Goal: Communication & Community: Connect with others

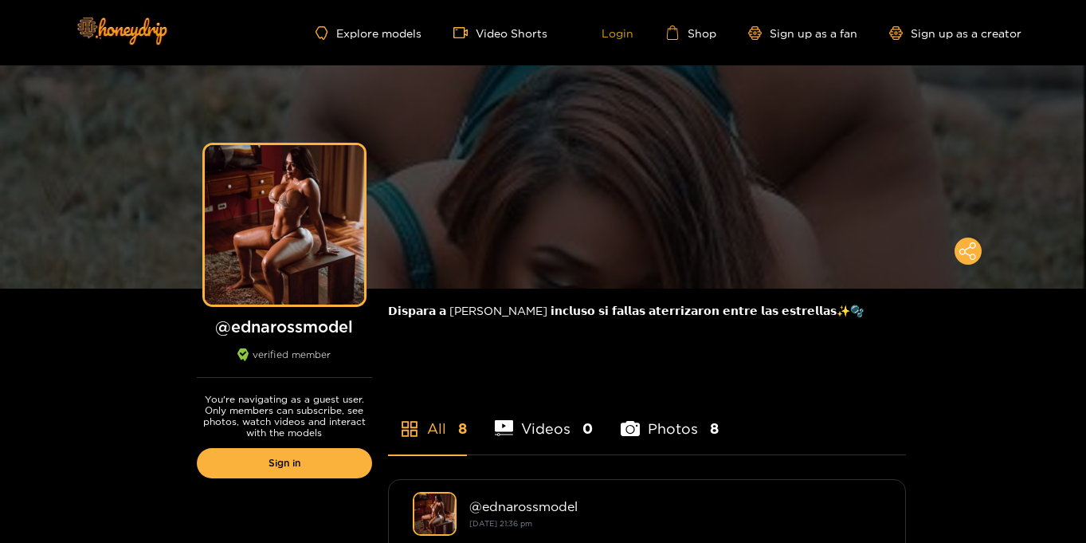
click at [623, 34] on link "Login" at bounding box center [606, 33] width 54 height 14
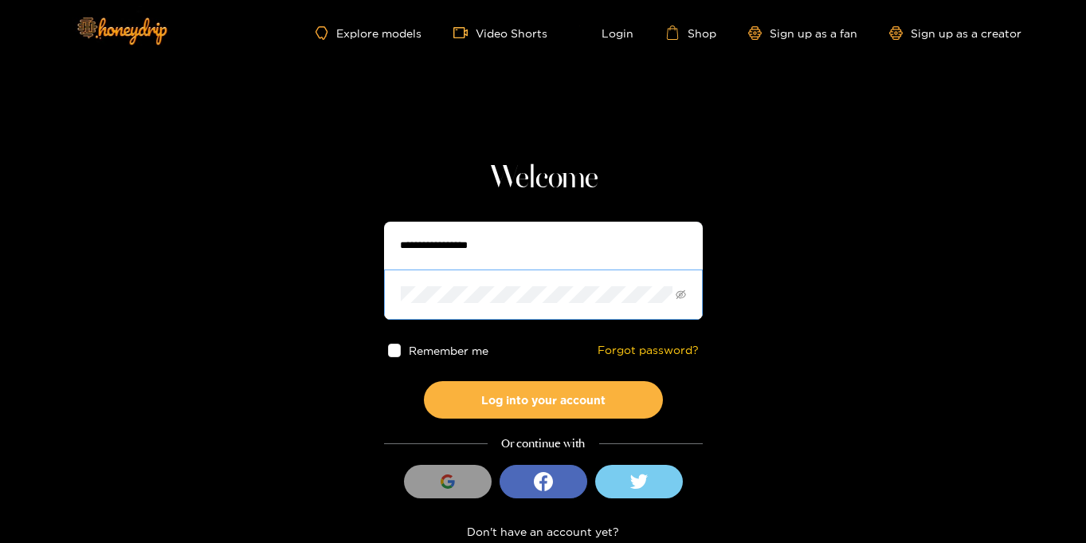
type input "**********"
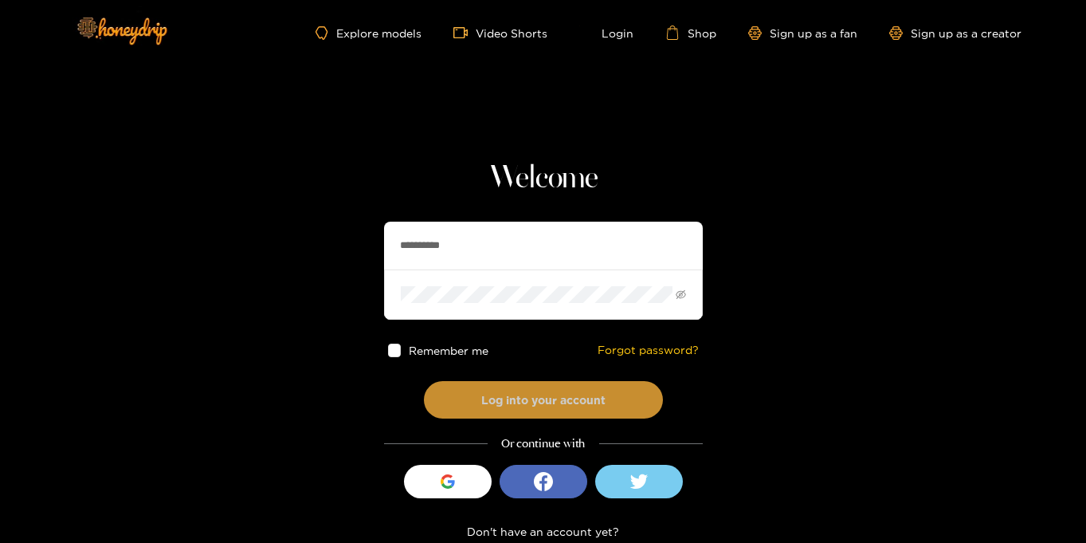
click at [564, 405] on button "Log into your account" at bounding box center [543, 399] width 239 height 37
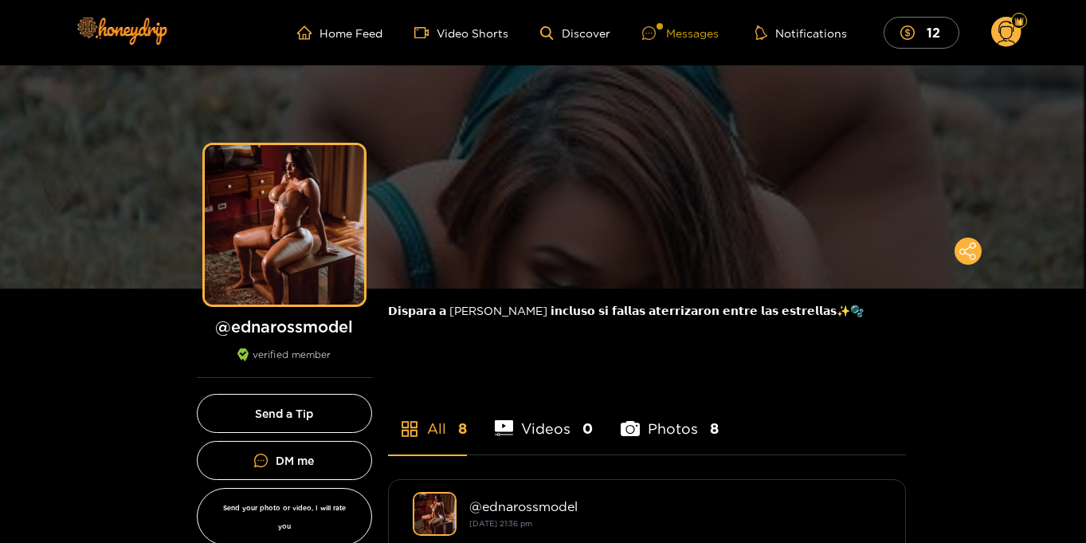
click at [690, 33] on div "Messages" at bounding box center [680, 33] width 77 height 18
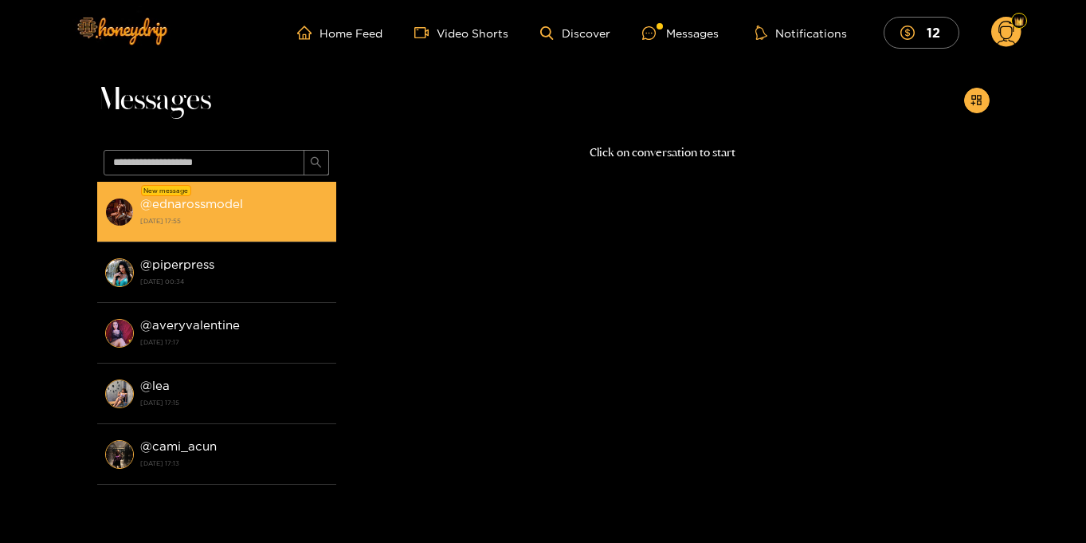
click at [211, 216] on strong "16 August 2025 17:55" at bounding box center [234, 221] width 188 height 14
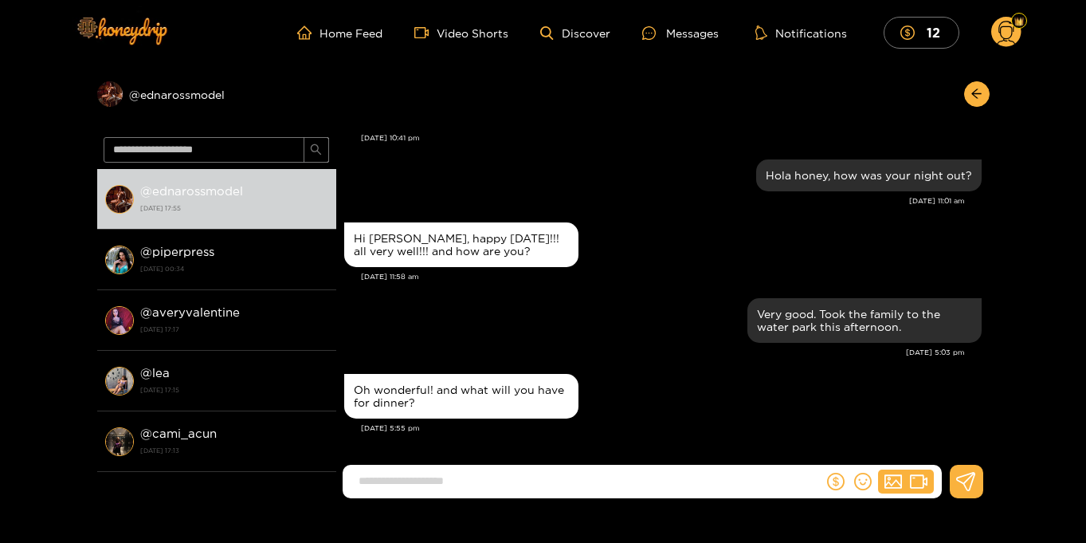
scroll to position [1714, 0]
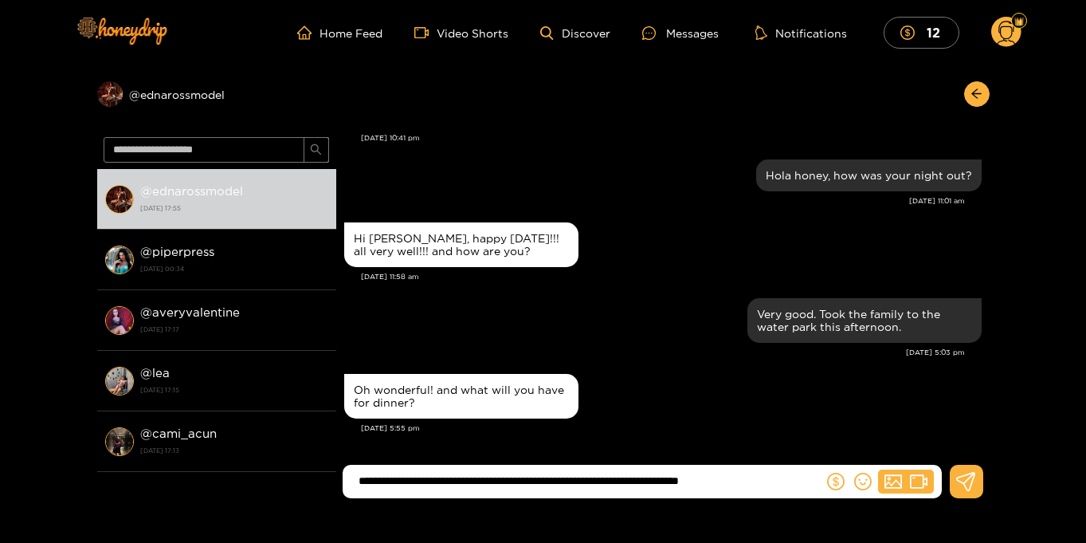
type input "**********"
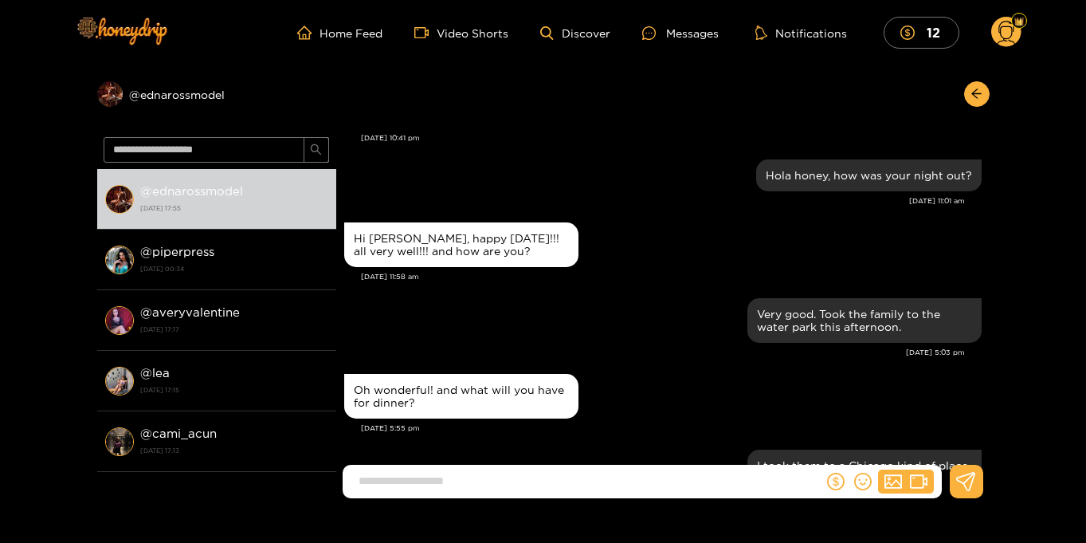
scroll to position [1802, 0]
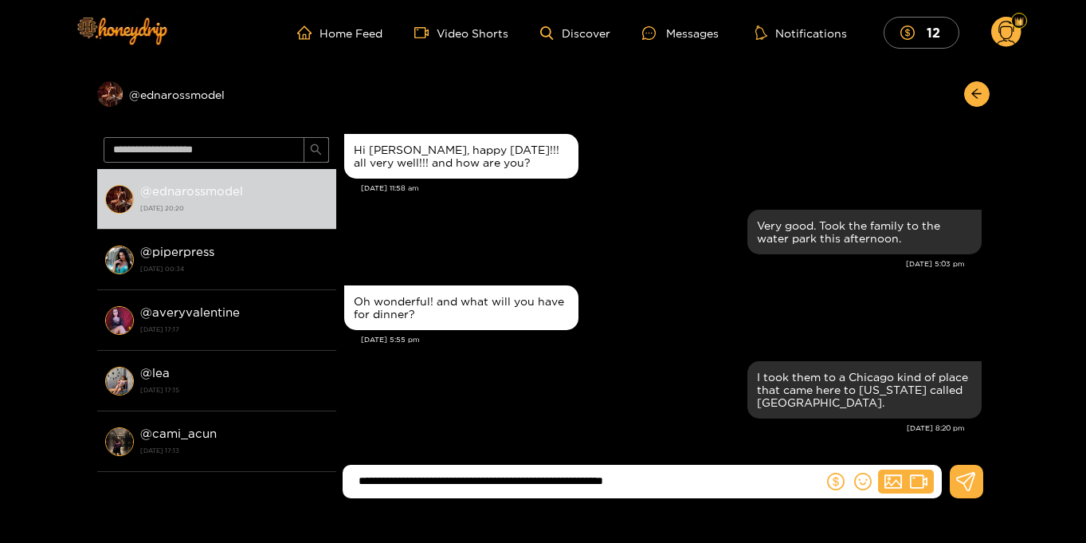
type input "**********"
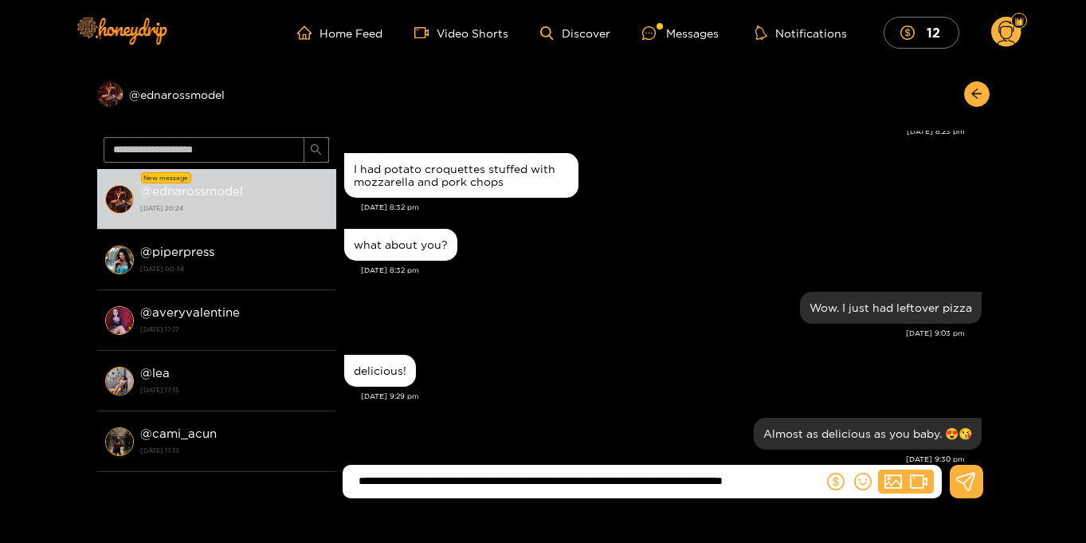
scroll to position [1805, 0]
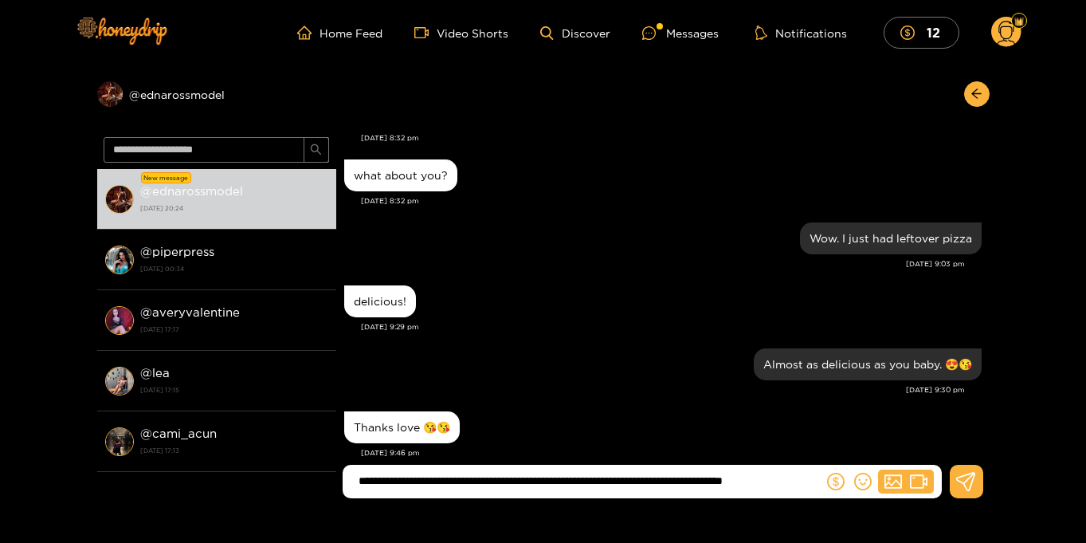
type input "**********"
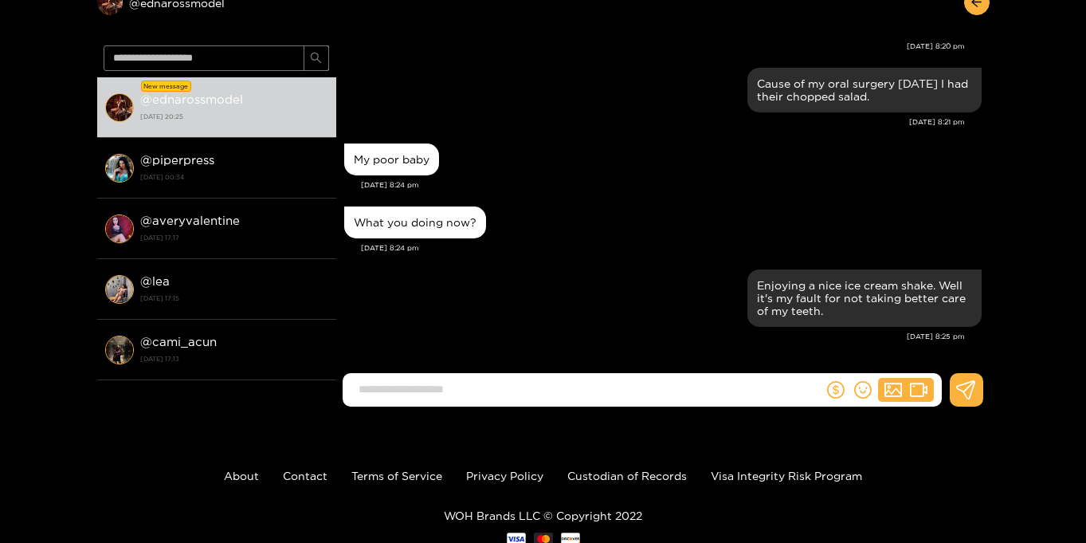
scroll to position [100, 0]
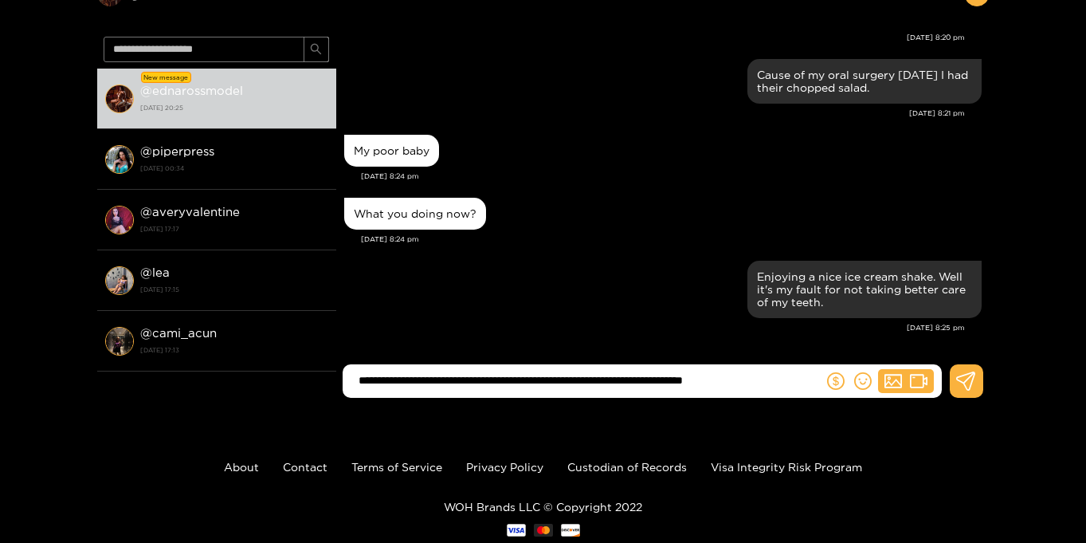
type input "**********"
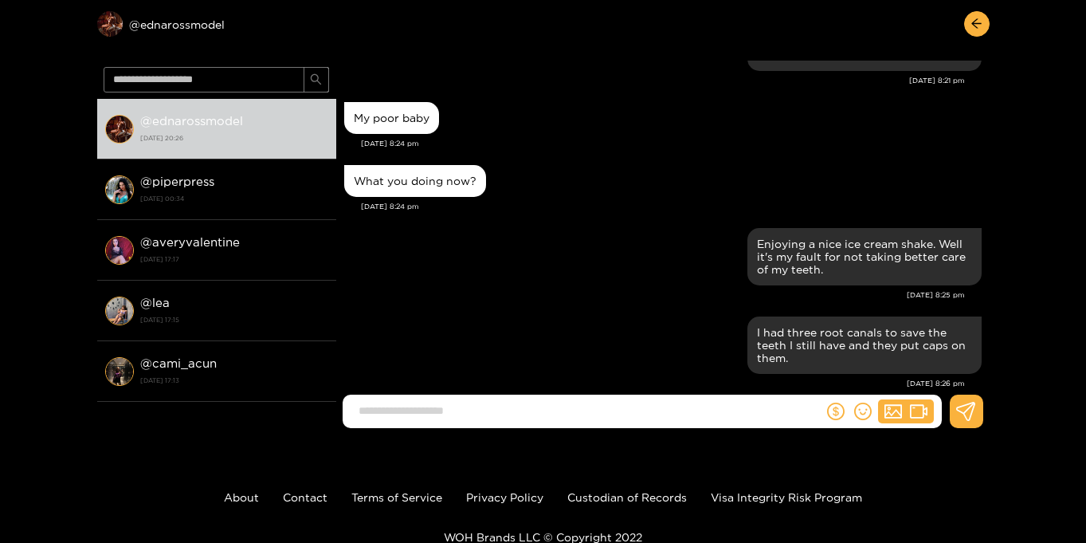
scroll to position [69, 0]
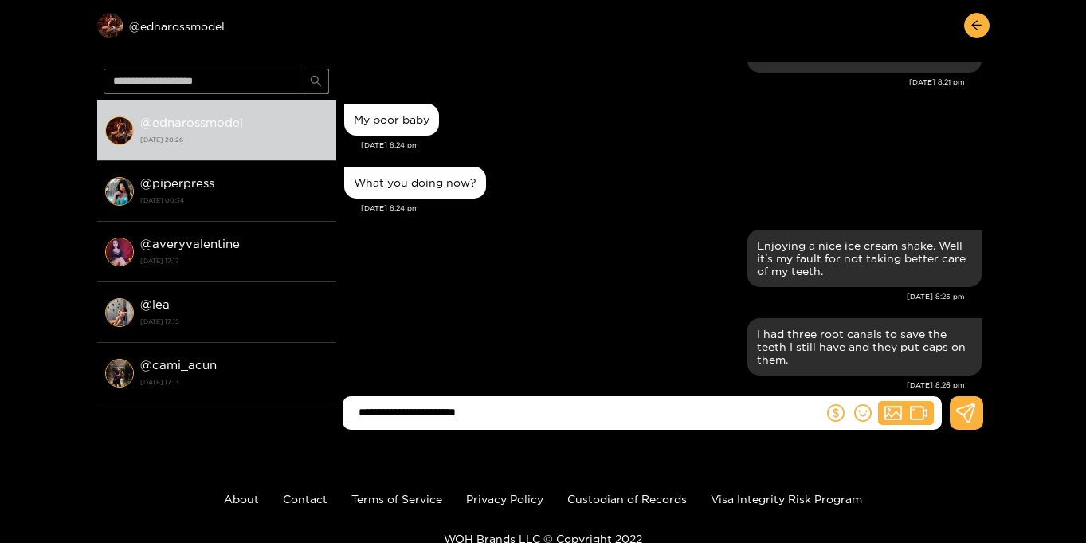
type input "**********"
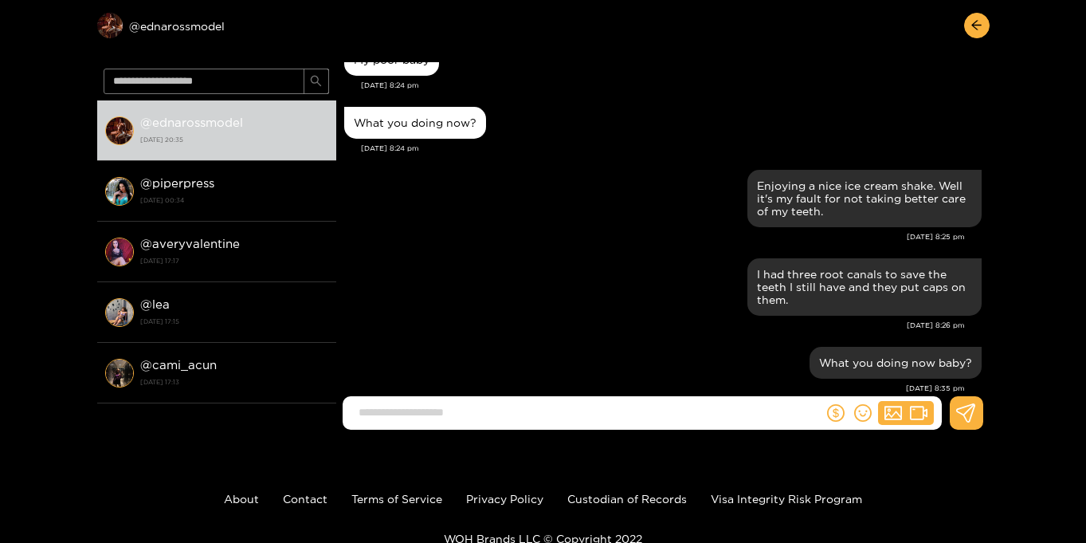
scroll to position [9235, 0]
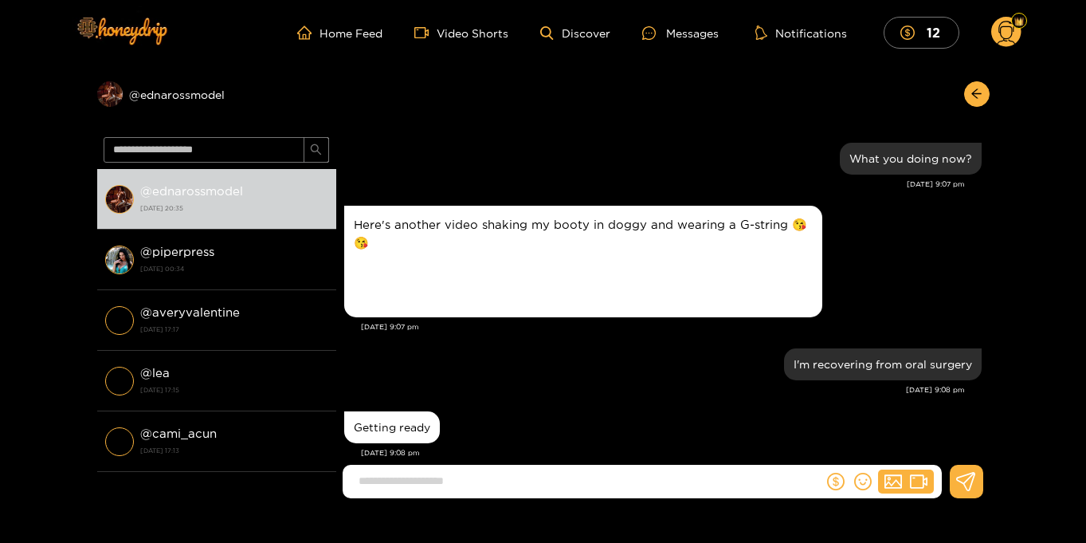
scroll to position [1642, 0]
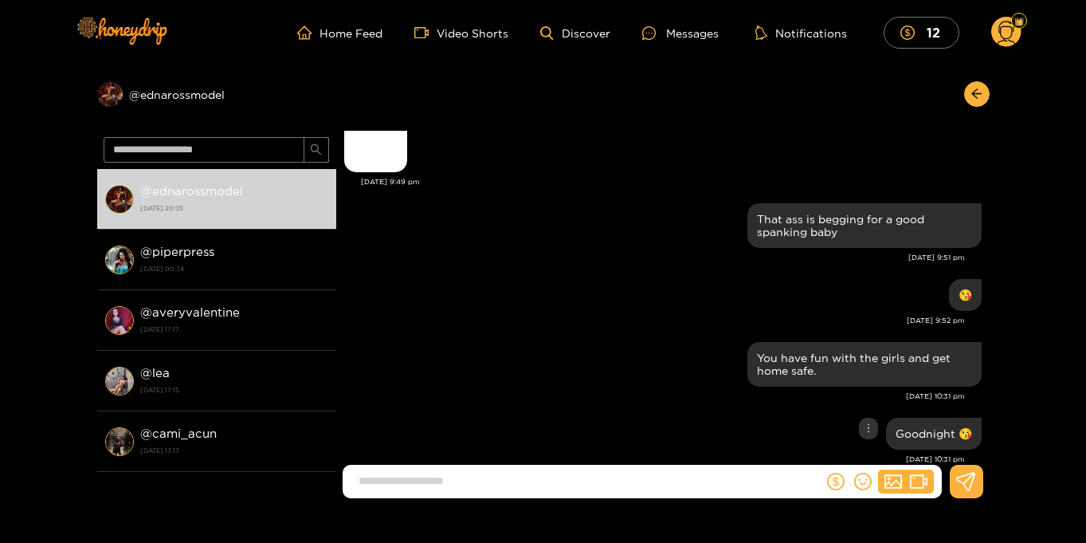
scroll to position [647, 0]
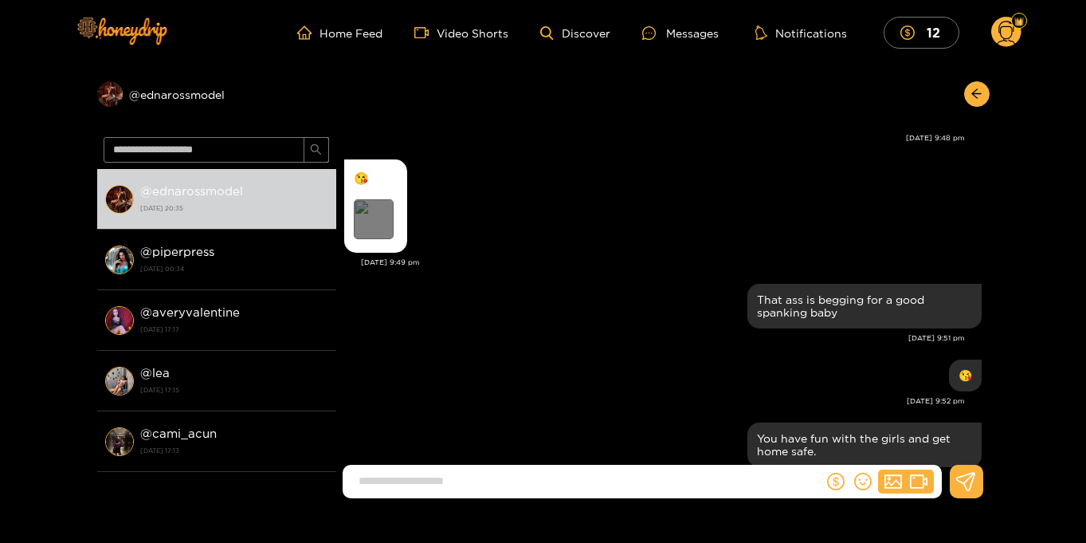
click at [375, 230] on div "Preview" at bounding box center [374, 219] width 40 height 40
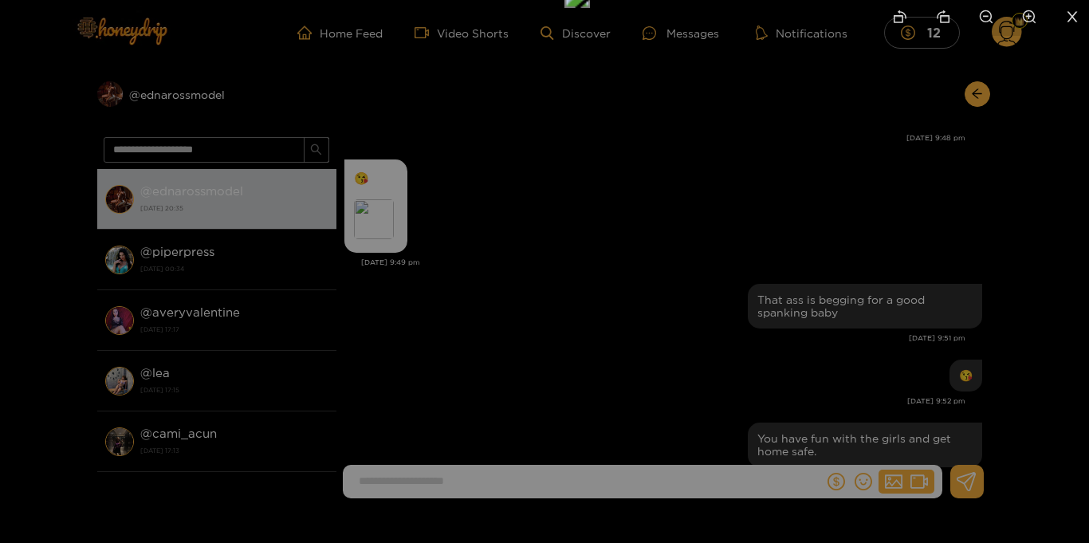
drag, startPoint x: 651, startPoint y: 324, endPoint x: 684, endPoint y: 49, distance: 276.9
drag, startPoint x: 670, startPoint y: 268, endPoint x: 698, endPoint y: -69, distance: 338.4
click at [698, 0] on html "Home Feed Video Shorts Discover Messages Notifications 12 12 0 Preview @ ednaro…" at bounding box center [544, 271] width 1089 height 543
drag, startPoint x: 790, startPoint y: 114, endPoint x: 752, endPoint y: 399, distance: 287.0
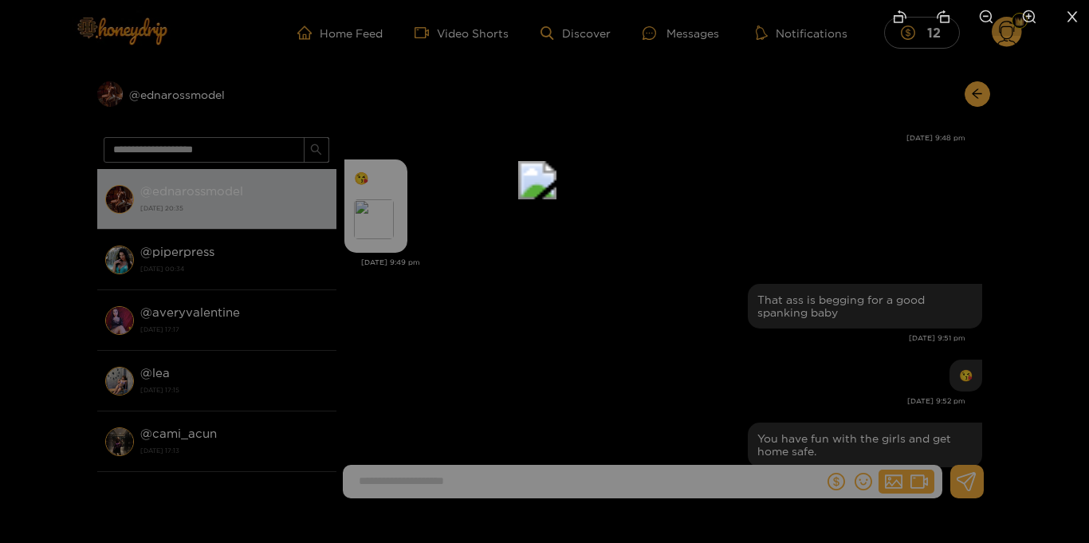
click at [556, 199] on img at bounding box center [537, 180] width 38 height 38
drag, startPoint x: 739, startPoint y: 218, endPoint x: 734, endPoint y: 328, distance: 110.9
click at [547, 328] on img at bounding box center [528, 342] width 38 height 38
drag, startPoint x: 739, startPoint y: 275, endPoint x: 709, endPoint y: 379, distance: 108.7
click at [517, 429] on img at bounding box center [498, 448] width 38 height 38
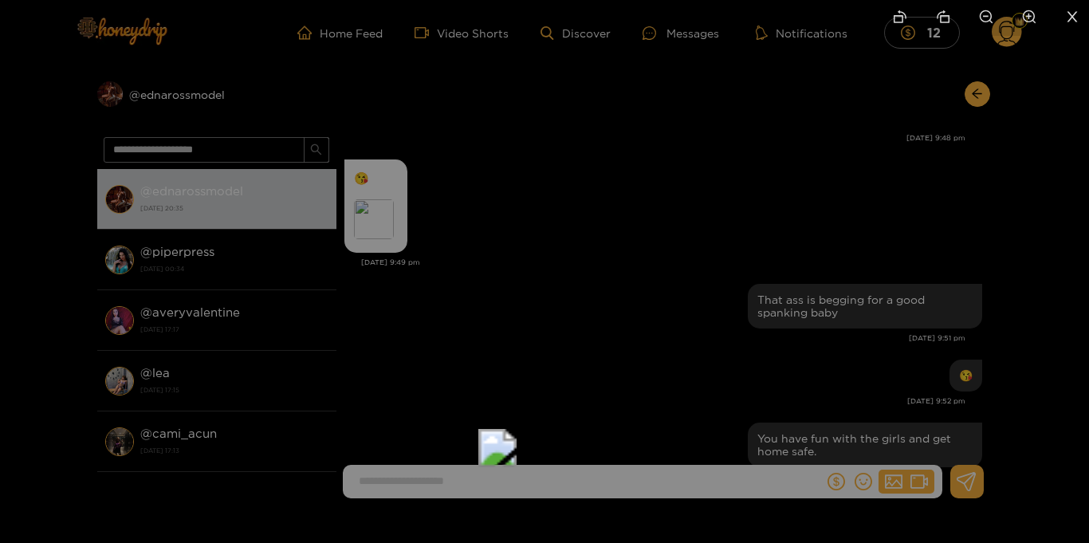
click at [517, 429] on img at bounding box center [497, 448] width 38 height 38
click at [984, 19] on icon "zoom-out" at bounding box center [986, 17] width 14 height 14
click at [1070, 18] on icon "close" at bounding box center [1072, 16] width 10 height 10
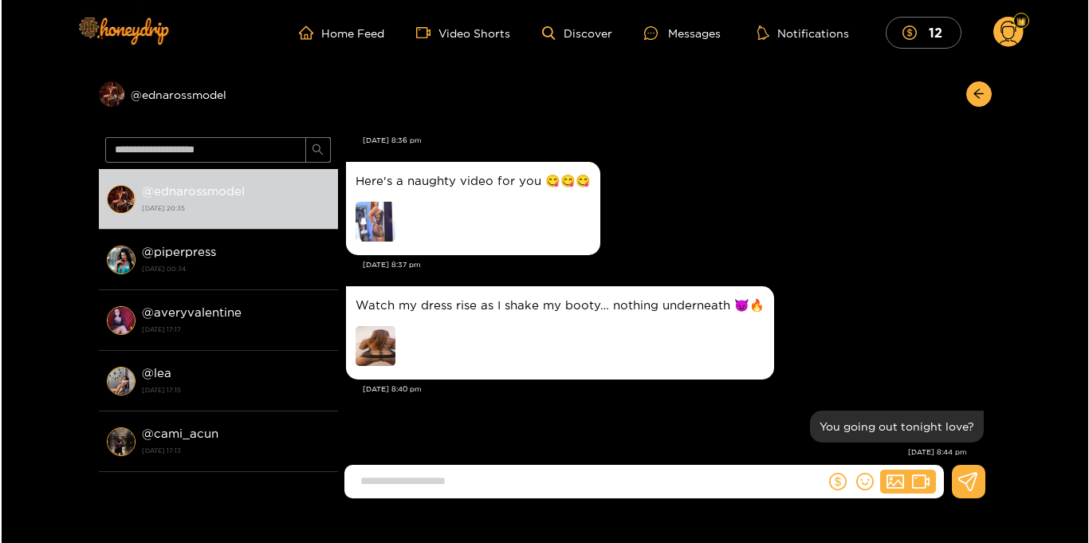
scroll to position [1216, 0]
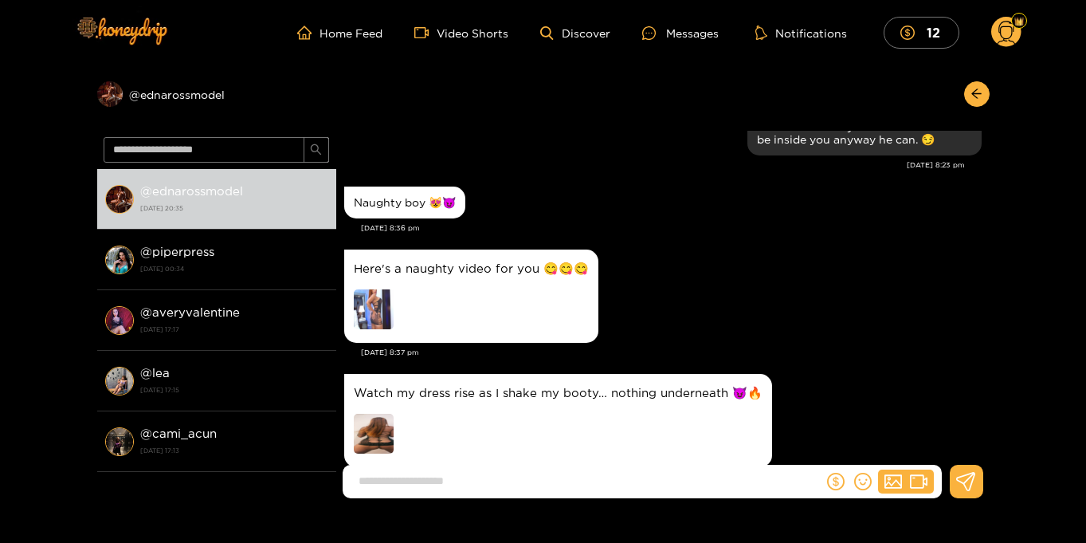
click at [381, 442] on img at bounding box center [374, 434] width 40 height 40
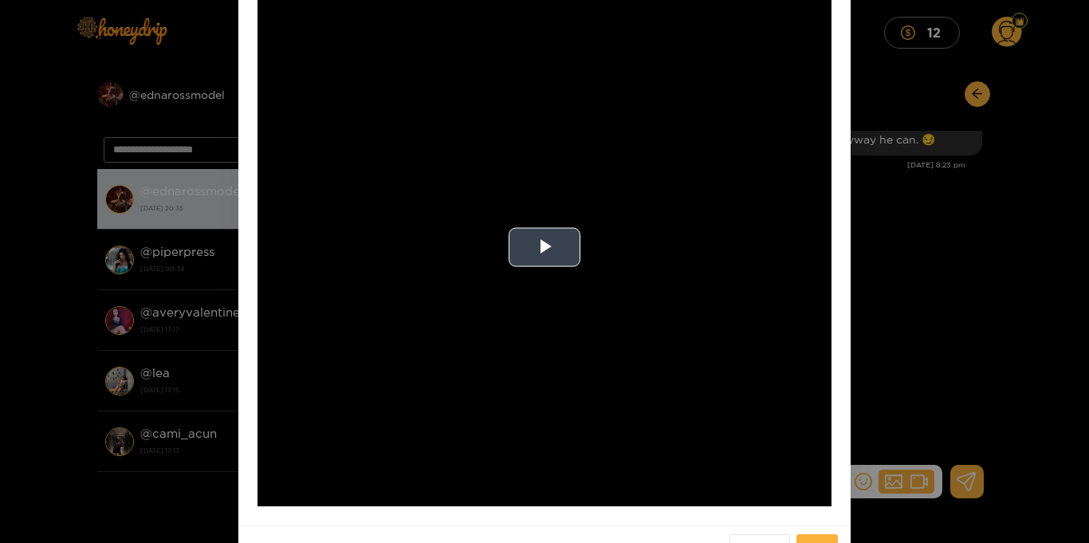
scroll to position [116, 0]
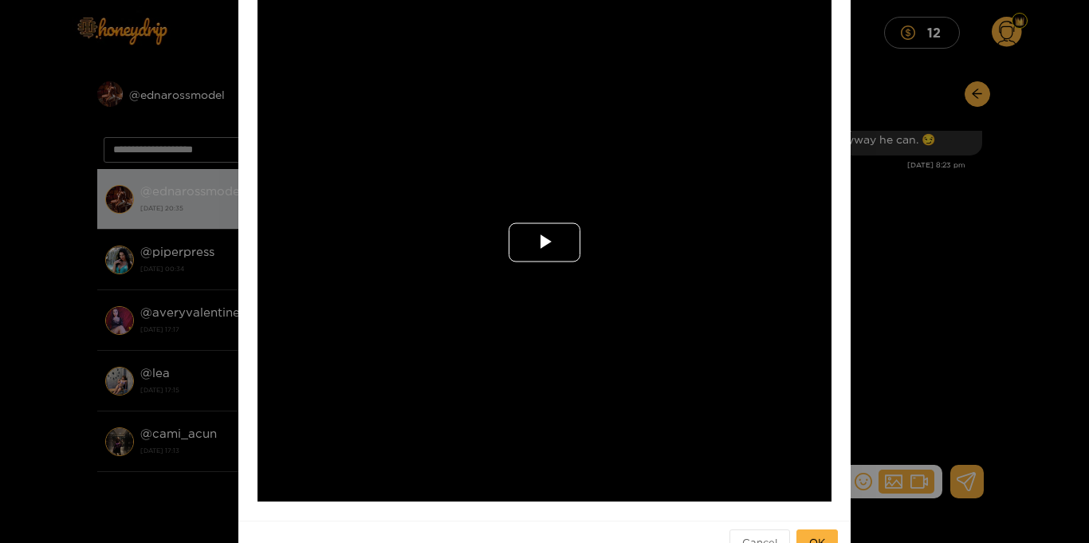
click at [544, 242] on span "Video Player" at bounding box center [544, 242] width 0 height 0
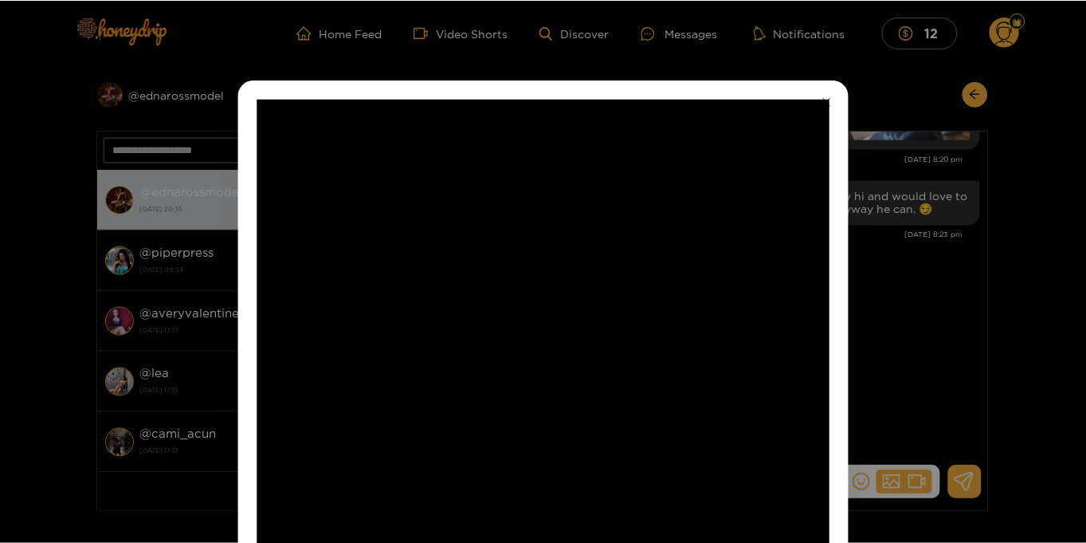
scroll to position [1285, 0]
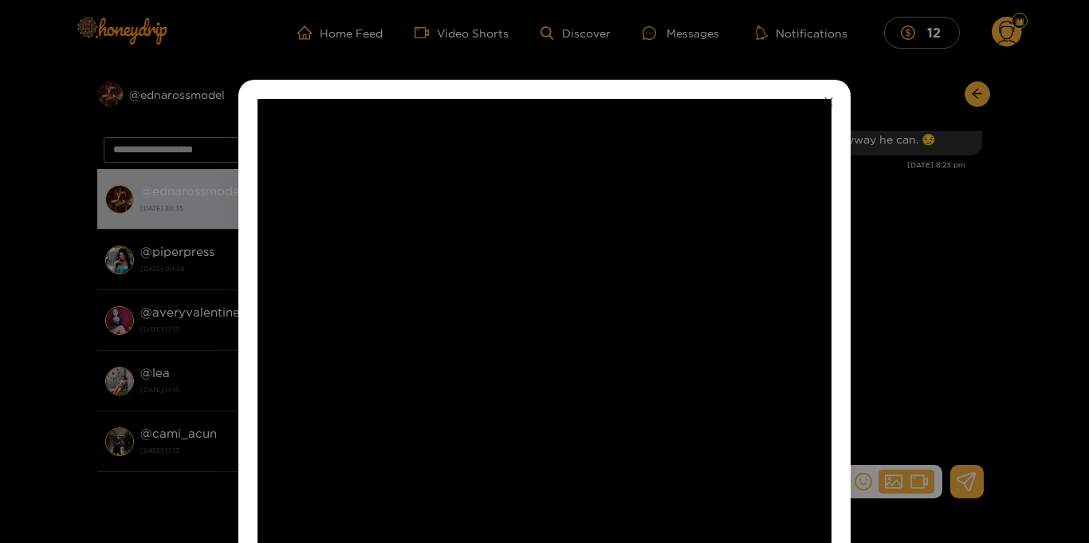
click at [827, 100] on icon "close" at bounding box center [828, 101] width 9 height 9
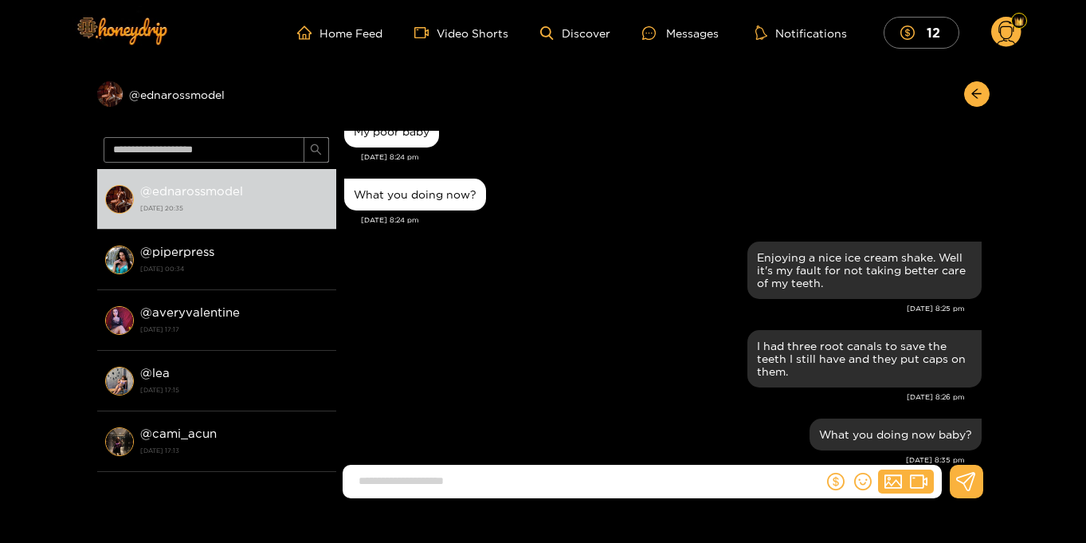
scroll to position [5309, 0]
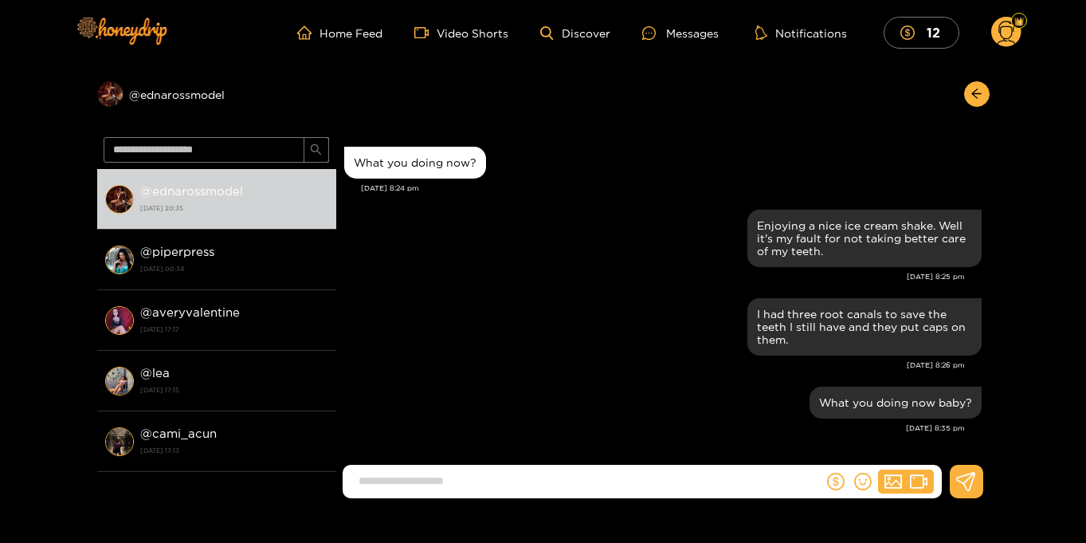
click at [1012, 37] on circle at bounding box center [1007, 32] width 30 height 30
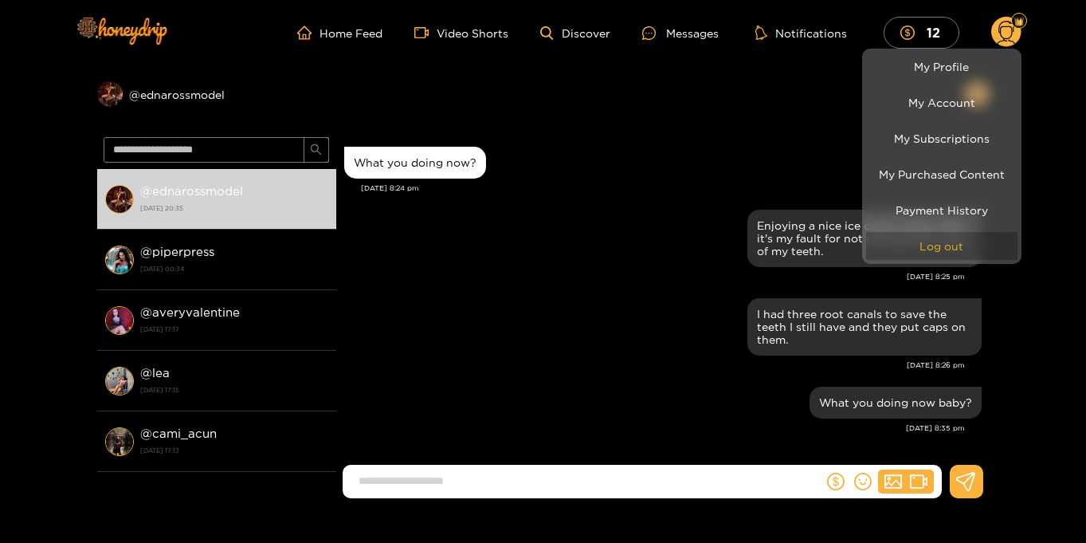
click at [941, 251] on button "Log out" at bounding box center [941, 246] width 151 height 28
